Goal: Information Seeking & Learning: Learn about a topic

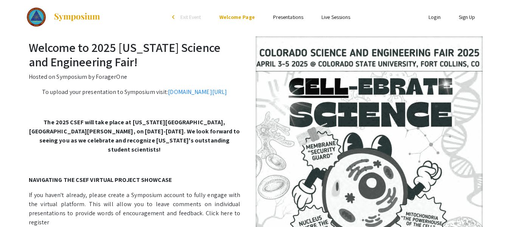
click at [284, 11] on ul "Skip navigation arrow_back_ios Exit Event Welcome Page Presentations Live Sessi…" at bounding box center [255, 17] width 151 height 34
click at [287, 16] on link "Presentations" at bounding box center [288, 17] width 30 height 7
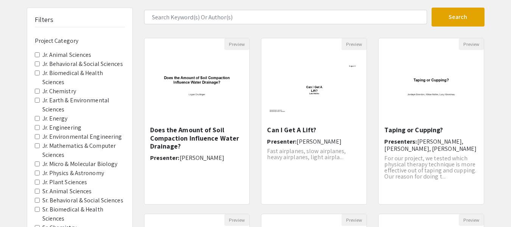
scroll to position [51, 0]
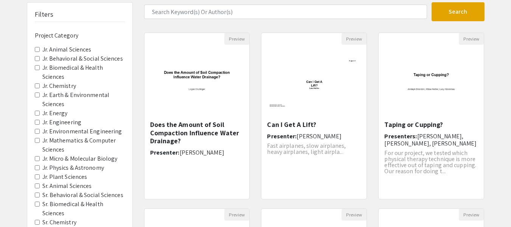
click at [39, 68] on Sciences "Jr. Biomedical & Health Sciences" at bounding box center [37, 67] width 5 height 5
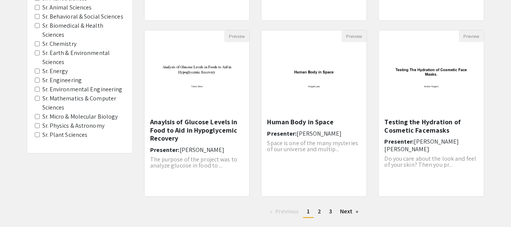
scroll to position [238, 0]
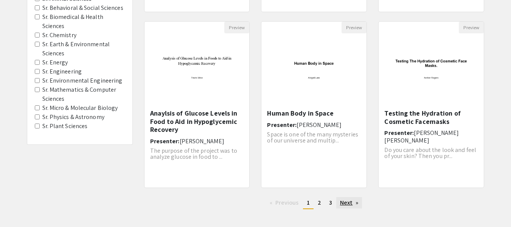
click at [349, 207] on link "Next page" at bounding box center [350, 202] width 26 height 11
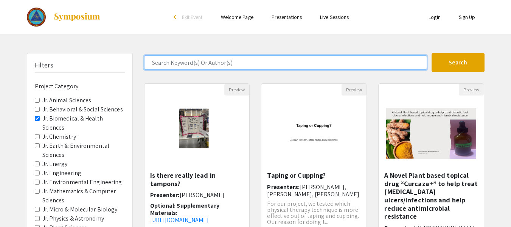
click at [238, 67] on input "Search Keyword(s) Or Author(s)" at bounding box center [285, 62] width 283 height 14
type input "ayush"
click at [432, 53] on button "Search" at bounding box center [458, 62] width 53 height 19
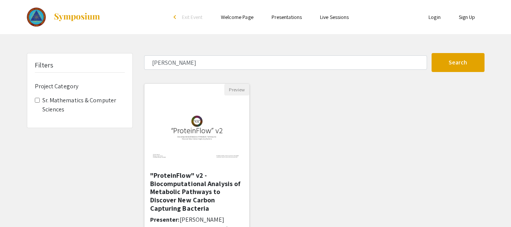
click at [206, 156] on img at bounding box center [197, 133] width 105 height 66
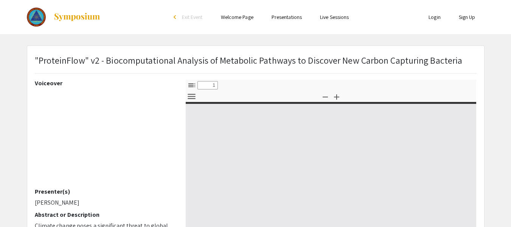
select select "custom"
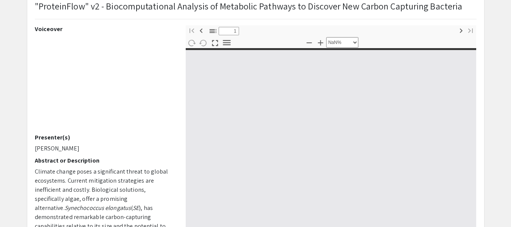
type input "0"
select select "custom"
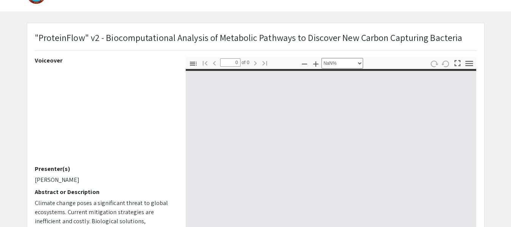
scroll to position [23, 0]
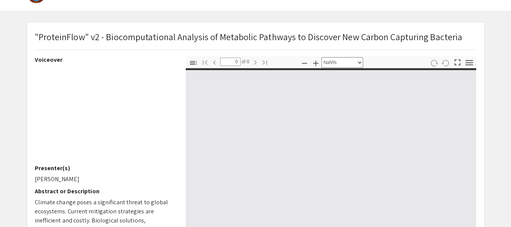
type input "1"
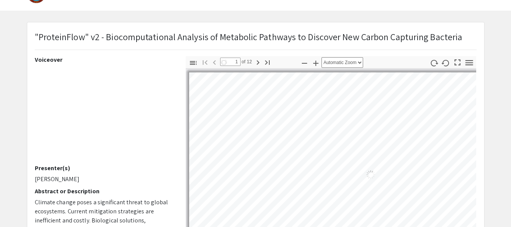
select select "auto"
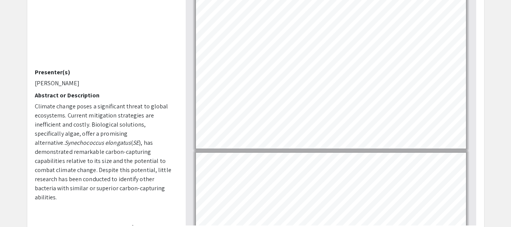
scroll to position [292, 0]
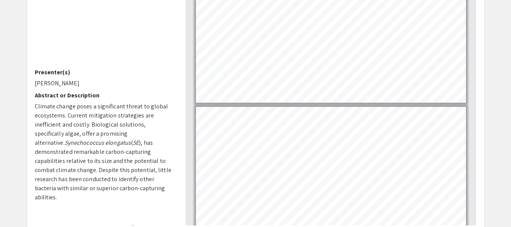
type input "4"
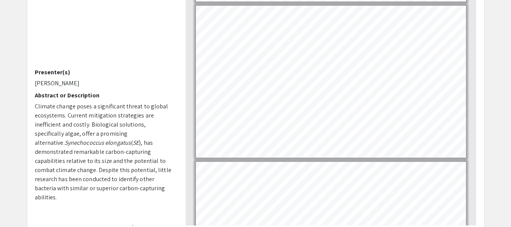
scroll to position [438, 0]
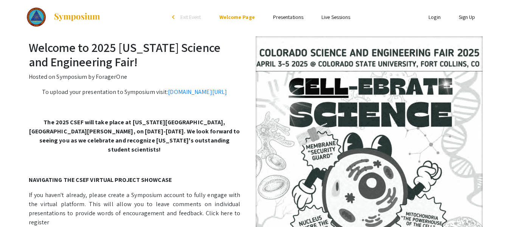
click at [290, 19] on link "Presentations" at bounding box center [288, 17] width 30 height 7
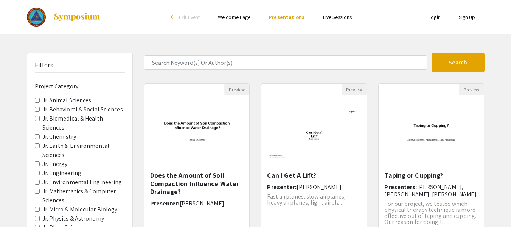
click at [37, 120] on Sciences "Jr. Biomedical & Health Sciences" at bounding box center [37, 118] width 5 height 5
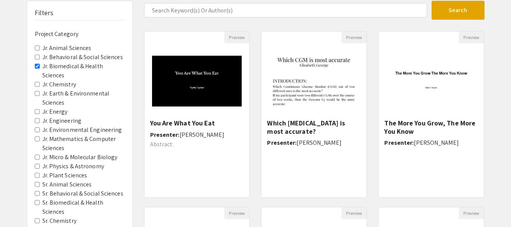
scroll to position [53, 0]
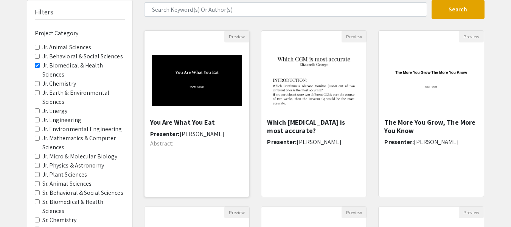
click at [215, 103] on img at bounding box center [197, 80] width 105 height 66
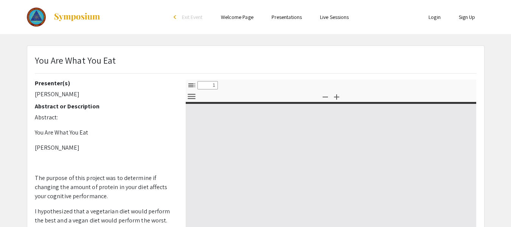
select select "custom"
type input "0"
select select "custom"
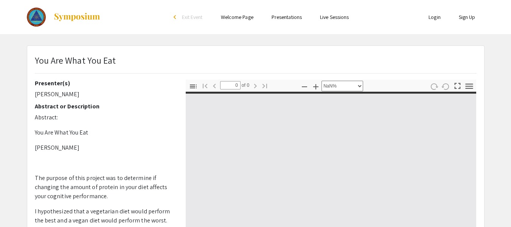
type input "1"
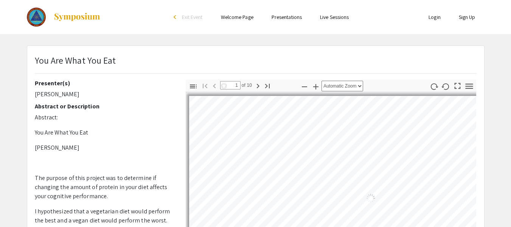
select select "auto"
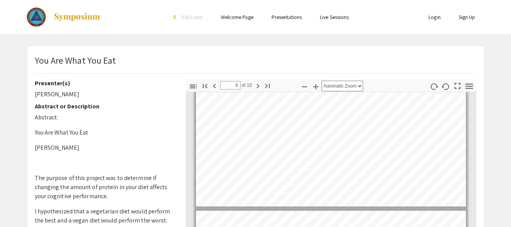
type input "7"
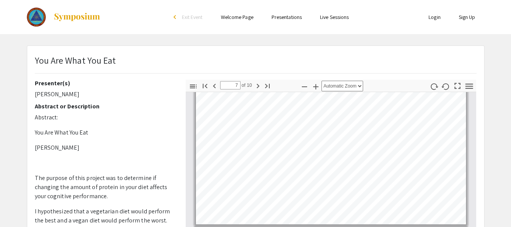
scroll to position [957, 0]
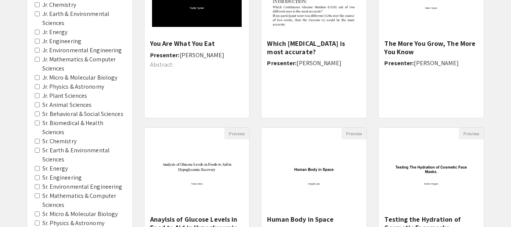
scroll to position [132, 0]
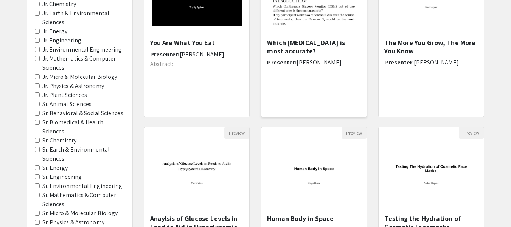
click at [281, 65] on div "Which [MEDICAL_DATA] is most accurate? Presenter: [PERSON_NAME]" at bounding box center [314, 75] width 94 height 73
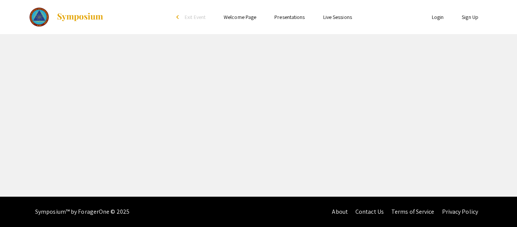
select select "custom"
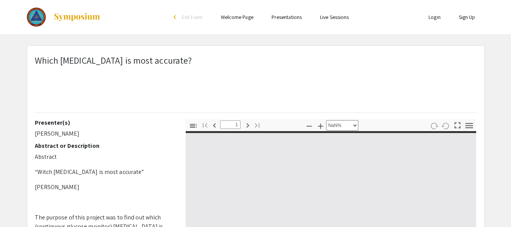
type input "0"
select select "custom"
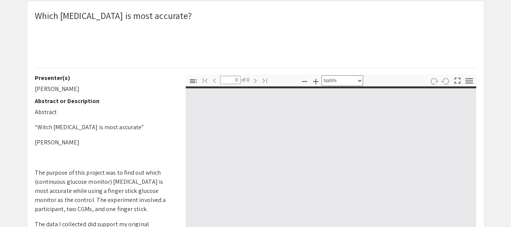
type input "1"
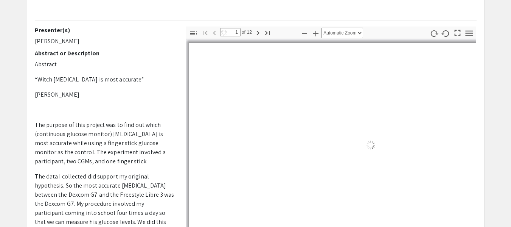
select select "auto"
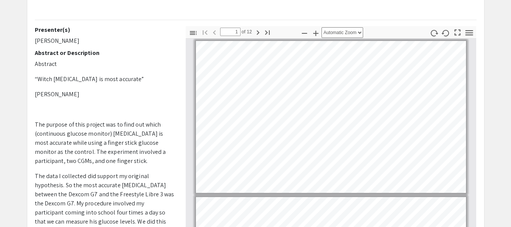
scroll to position [0, 0]
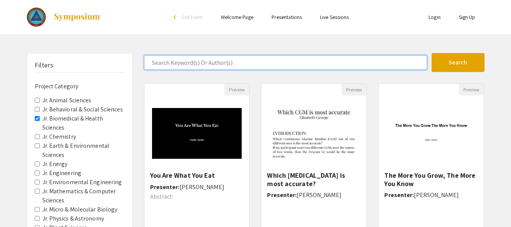
click at [213, 65] on input "Search Keyword(s) Or Author(s)" at bounding box center [285, 62] width 283 height 14
type input "vanya"
click at [432, 53] on button "Search" at bounding box center [458, 62] width 53 height 19
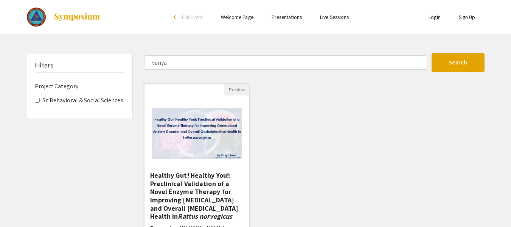
click at [192, 167] on div "Open Presentation <p>Healthy Gut! Healthy You!: Preclinical Validation of a Nov…" at bounding box center [197, 133] width 105 height 76
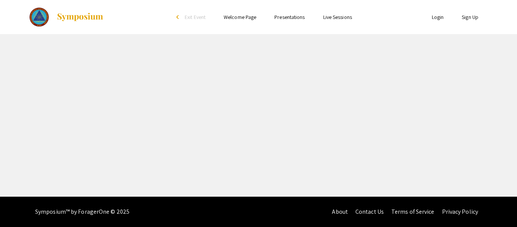
select select "custom"
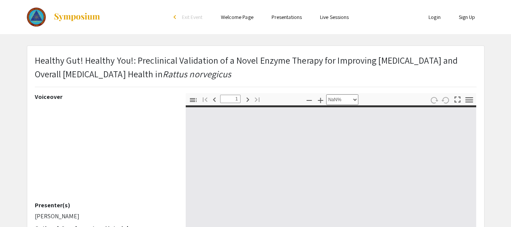
type input "0"
select select "auto"
type input "1"
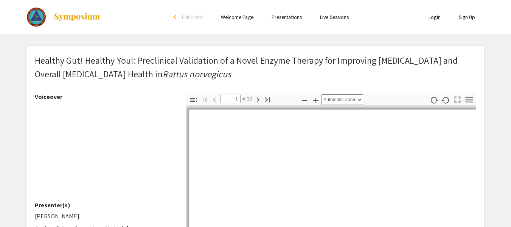
select select "auto"
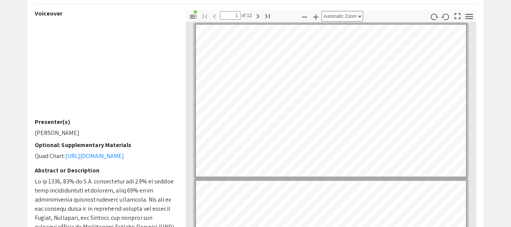
scroll to position [83, 0]
drag, startPoint x: 511, startPoint y: 115, endPoint x: 516, endPoint y: 93, distance: 23.4
click at [511, 93] on html "Skip navigation arrow_back_ios Exit Event Welcome Page Presentations Live Sessi…" at bounding box center [255, 30] width 511 height 227
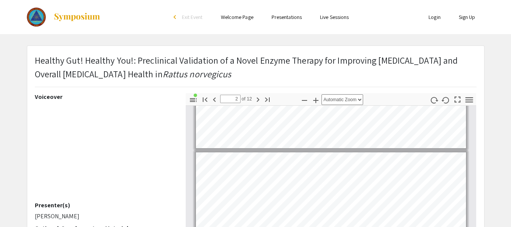
scroll to position [0, 0]
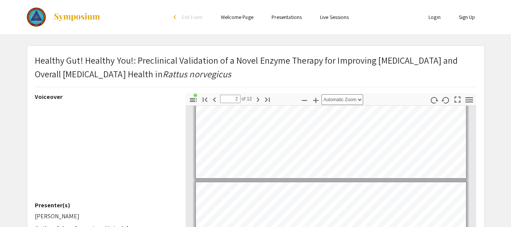
type input "1"
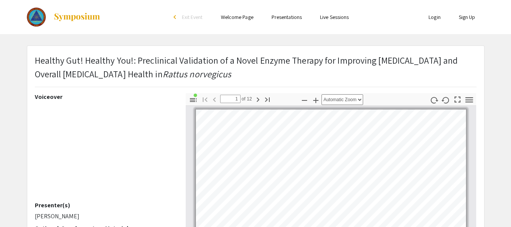
click at [369, 21] on ul "Login Sign Up" at bounding box center [409, 17] width 151 height 34
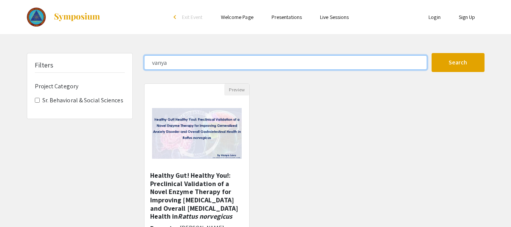
click at [253, 68] on input "vanya" at bounding box center [285, 62] width 283 height 14
type input "v"
click at [432, 53] on button "Search" at bounding box center [458, 62] width 53 height 19
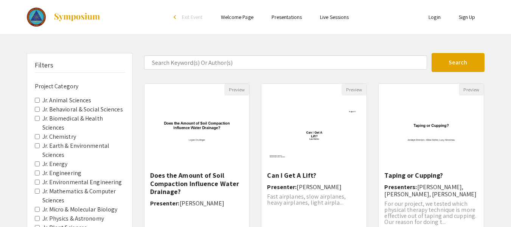
click at [39, 119] on Sciences "Jr. Biomedical & Health Sciences" at bounding box center [37, 118] width 5 height 5
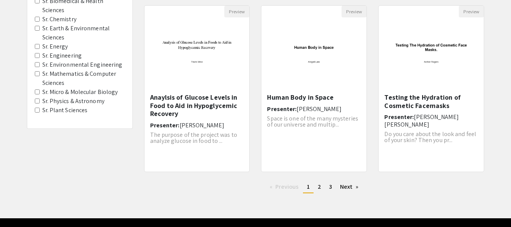
scroll to position [254, 0]
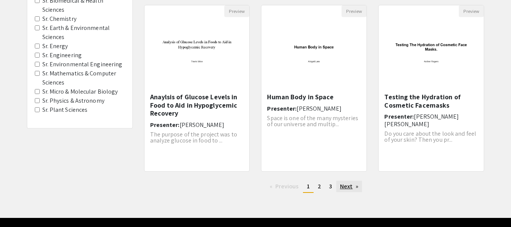
click at [353, 190] on link "Next page" at bounding box center [350, 186] width 26 height 11
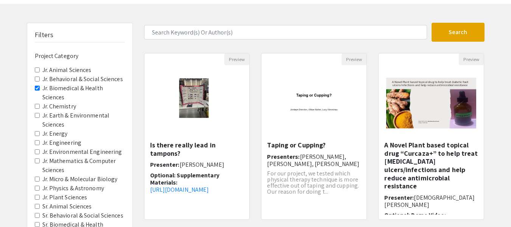
scroll to position [79, 0]
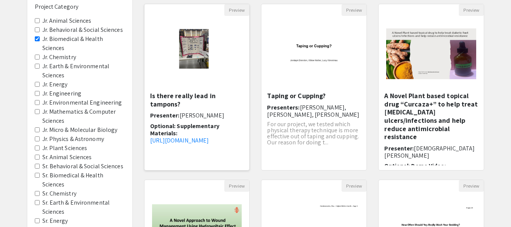
click at [195, 100] on h5 "Is there really lead in tampons?" at bounding box center [197, 100] width 94 height 16
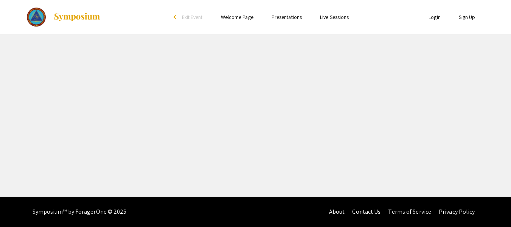
select select "custom"
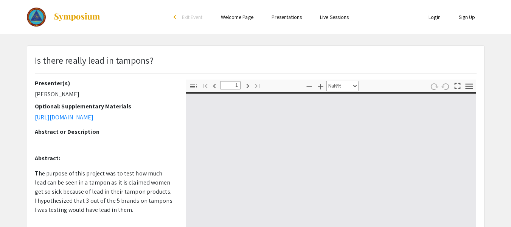
type input "0"
select select "custom"
type input "1"
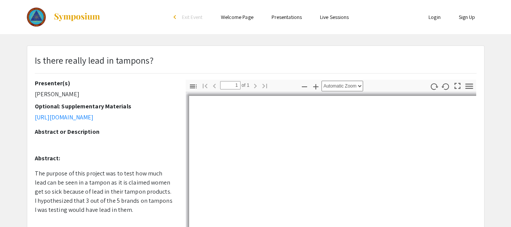
select select "auto"
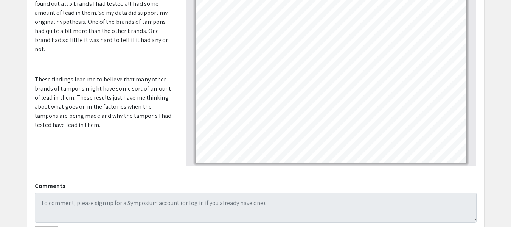
scroll to position [186, 0]
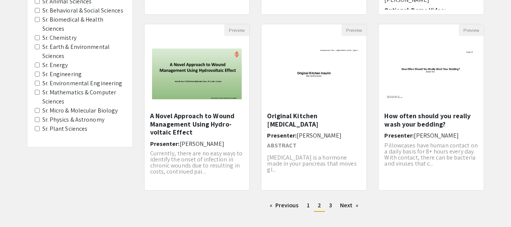
scroll to position [228, 0]
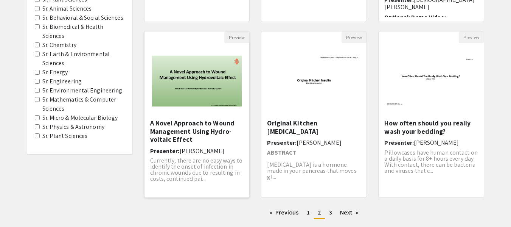
click at [218, 164] on p "Currently, there are no easy ways to identify the onset of infection in chronic…" at bounding box center [197, 169] width 94 height 24
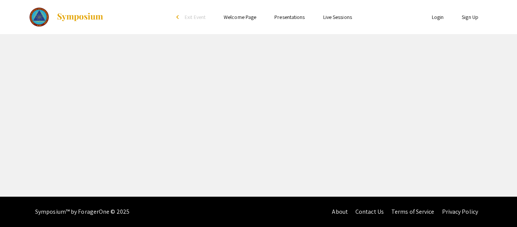
select select "custom"
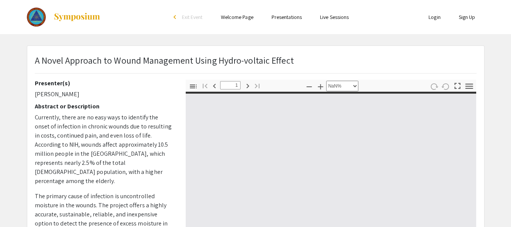
type input "0"
select select "auto"
type input "1"
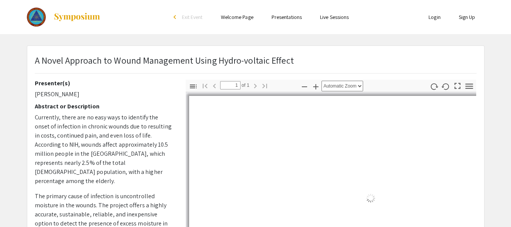
select select "auto"
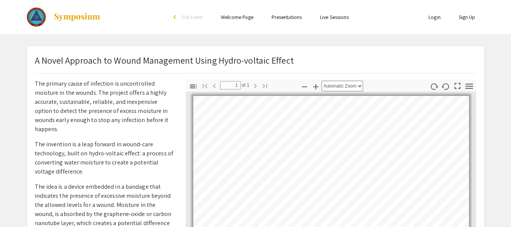
click at [289, 16] on link "Presentations" at bounding box center [287, 17] width 30 height 7
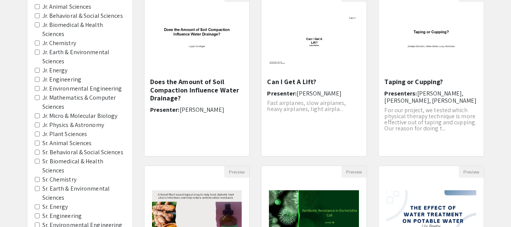
scroll to position [50, 0]
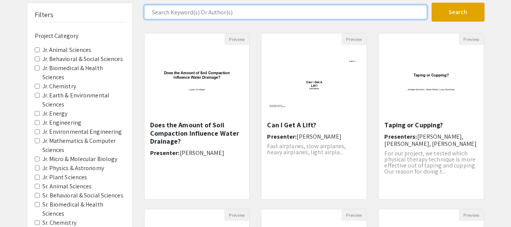
click at [232, 16] on input "Search Keyword(s) Or Author(s)" at bounding box center [285, 12] width 283 height 14
type input "[PERSON_NAME]"
click at [432, 3] on button "Search" at bounding box center [458, 12] width 53 height 19
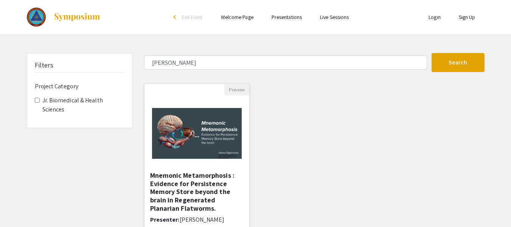
click at [213, 134] on img "Open Presentation <p>Mnemonic Metamorphosis : Evidence for Persistence Memory S…" at bounding box center [197, 133] width 105 height 66
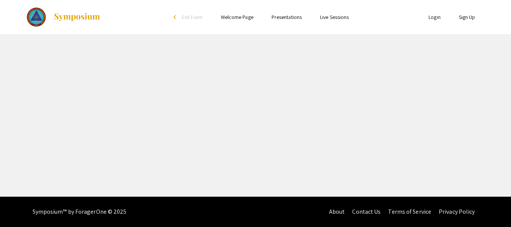
select select "custom"
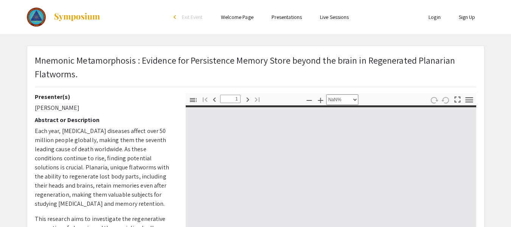
type input "0"
select select "auto"
type input "1"
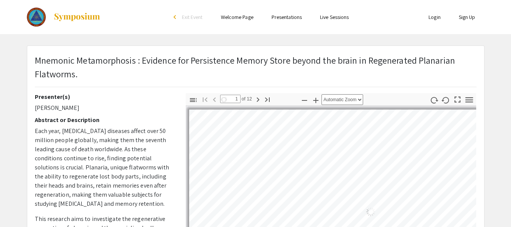
select select "auto"
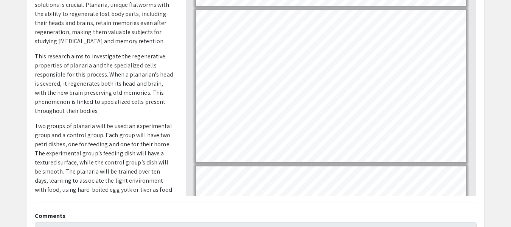
scroll to position [1507, 0]
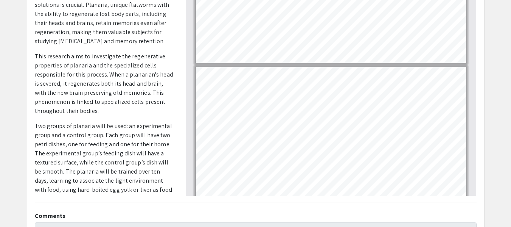
type input "7"
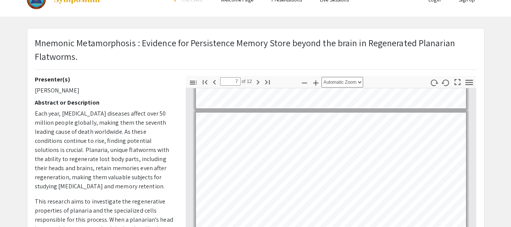
scroll to position [0, 0]
